Goal: Information Seeking & Learning: Learn about a topic

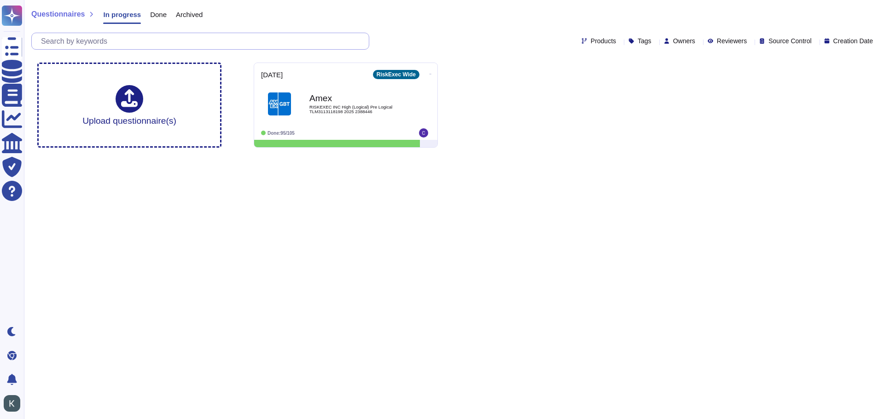
click at [142, 45] on input "text" at bounding box center [202, 41] width 332 height 16
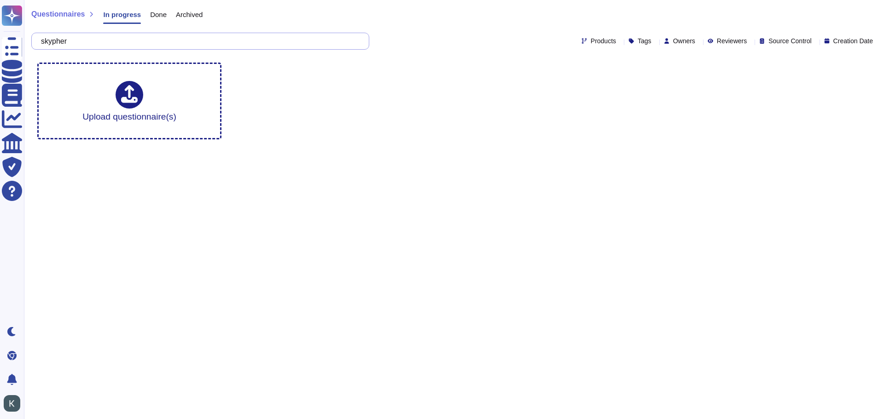
type input "skypher"
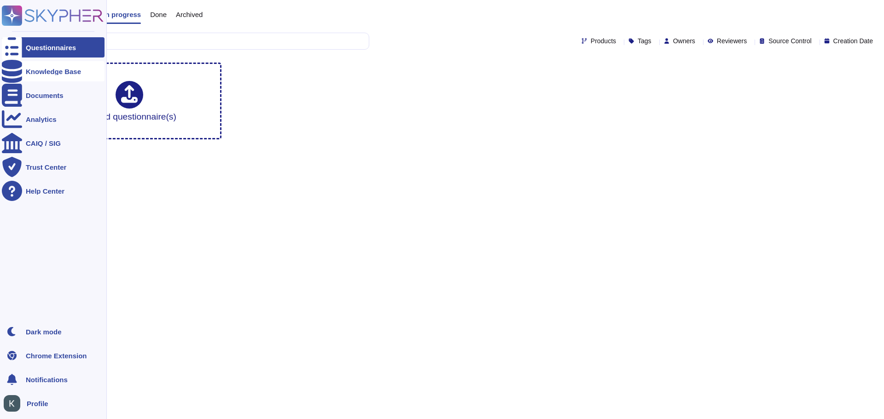
click at [41, 77] on div "Knowledge Base" at bounding box center [53, 71] width 103 height 20
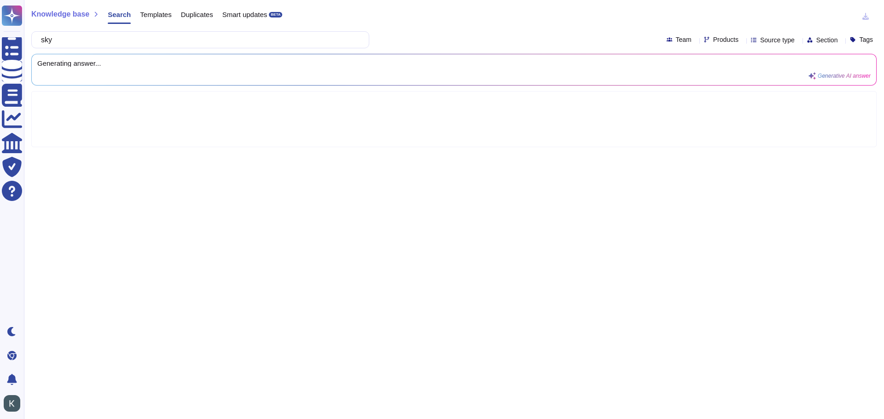
type input "sk"
type input "hardening"
